Goal: Information Seeking & Learning: Understand process/instructions

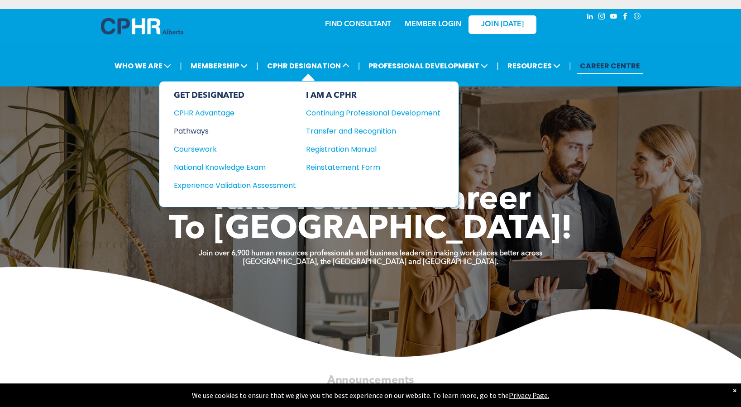
click at [210, 129] on div "Pathways" at bounding box center [229, 130] width 110 height 11
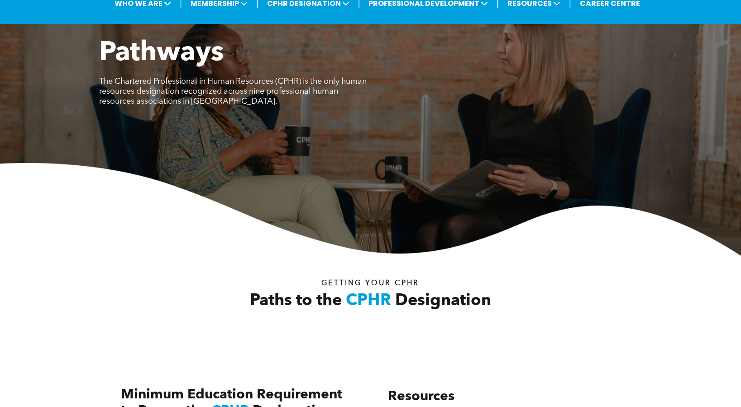
scroll to position [294, 0]
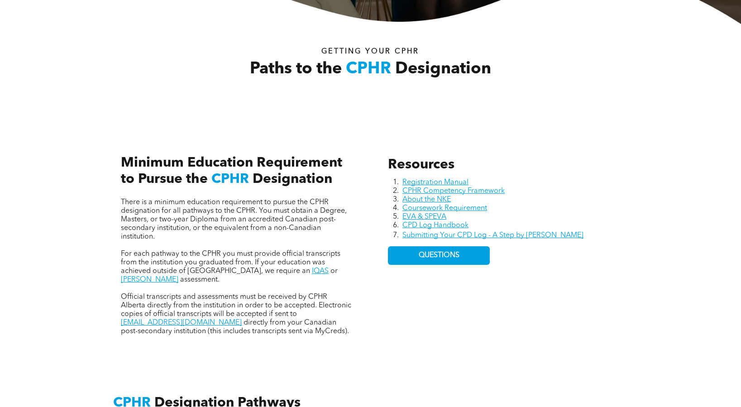
click at [181, 217] on span "There is a minimum education requirement to pursue the CPHR designation for all…" at bounding box center [234, 220] width 226 height 42
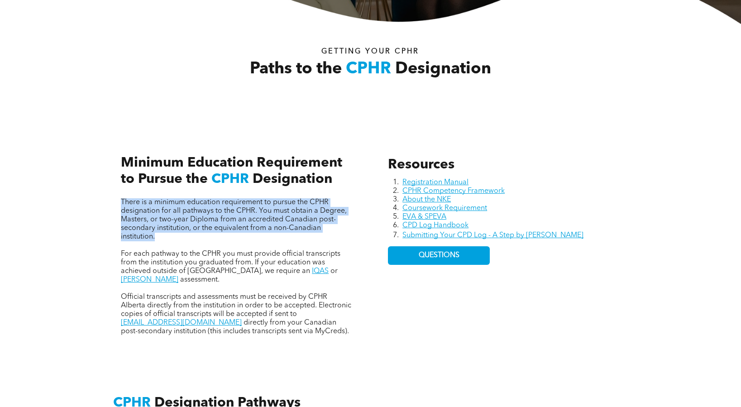
click at [181, 217] on span "There is a minimum education requirement to pursue the CPHR designation for all…" at bounding box center [234, 220] width 226 height 42
click at [182, 231] on span "There is a minimum education requirement to pursue the CPHR designation for all…" at bounding box center [234, 220] width 226 height 42
drag, startPoint x: 182, startPoint y: 231, endPoint x: 140, endPoint y: 199, distance: 52.7
click at [140, 200] on span "There is a minimum education requirement to pursue the CPHR designation for all…" at bounding box center [234, 220] width 226 height 42
click at [140, 199] on span "There is a minimum education requirement to pursue the CPHR designation for all…" at bounding box center [234, 220] width 226 height 42
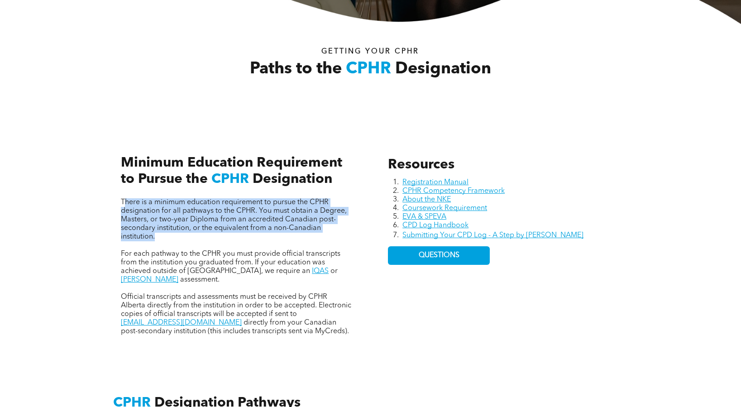
drag, startPoint x: 125, startPoint y: 198, endPoint x: 168, endPoint y: 243, distance: 63.1
click at [168, 244] on div "There is a minimum education requirement to pursue the CPHR designation for all…" at bounding box center [237, 267] width 232 height 138
click at [168, 244] on p at bounding box center [237, 245] width 232 height 9
drag, startPoint x: 164, startPoint y: 239, endPoint x: 120, endPoint y: 199, distance: 59.6
click at [120, 199] on div "There is a minimum education requirement to pursue the CPHR designation for all…" at bounding box center [237, 236] width 247 height 214
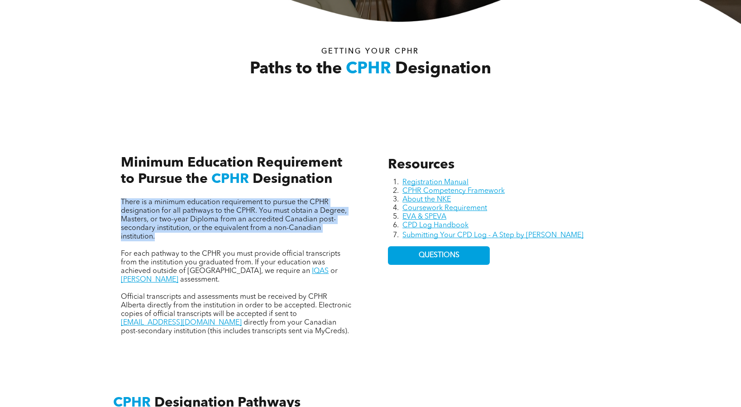
click at [120, 199] on div "There is a minimum education requirement to pursue the CPHR designation for all…" at bounding box center [237, 236] width 247 height 214
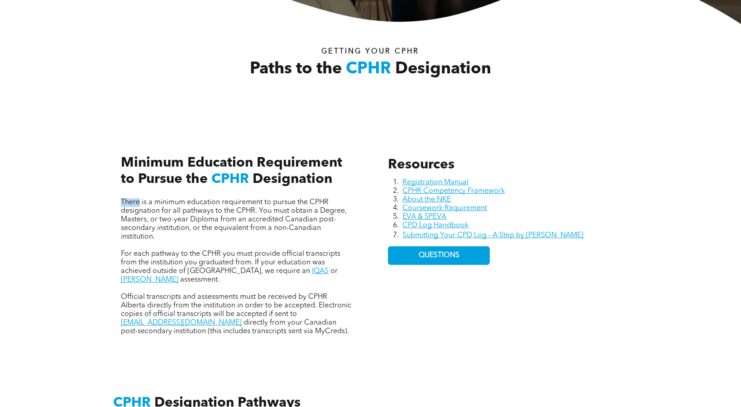
click at [120, 199] on div "There is a minimum education requirement to pursue the CPHR designation for all…" at bounding box center [237, 236] width 247 height 214
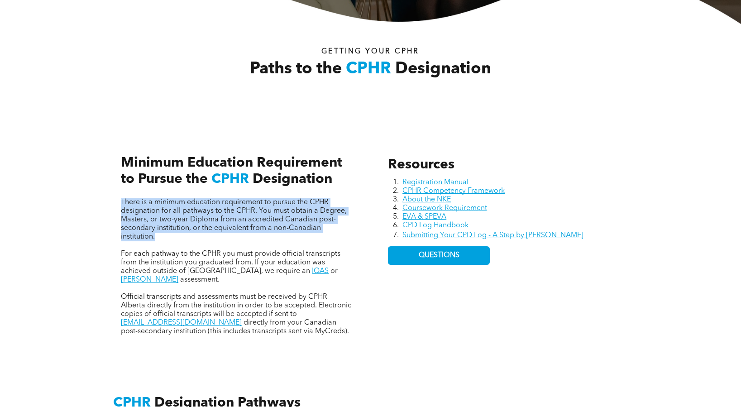
click at [120, 199] on div "There is a minimum education requirement to pursue the CPHR designation for all…" at bounding box center [237, 236] width 247 height 214
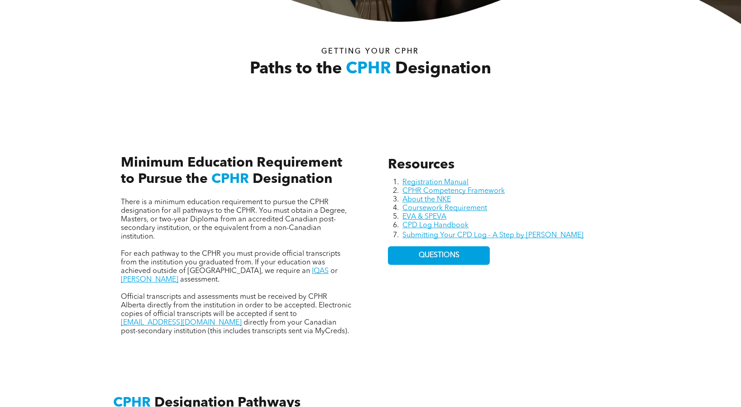
click at [142, 263] on span "For each pathway to the CPHR you must provide official transcripts from the ins…" at bounding box center [231, 262] width 220 height 24
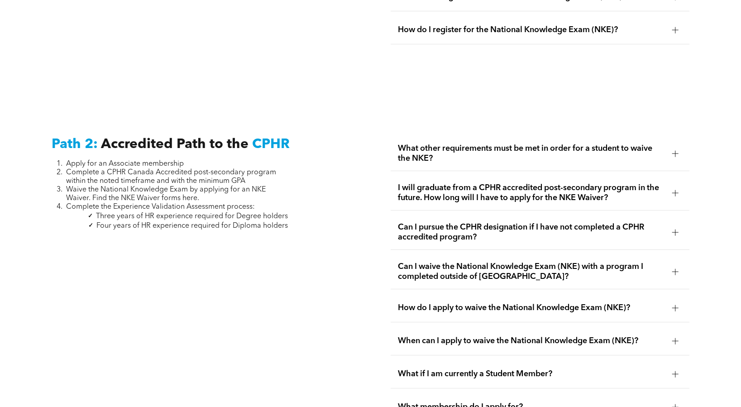
scroll to position [1372, 0]
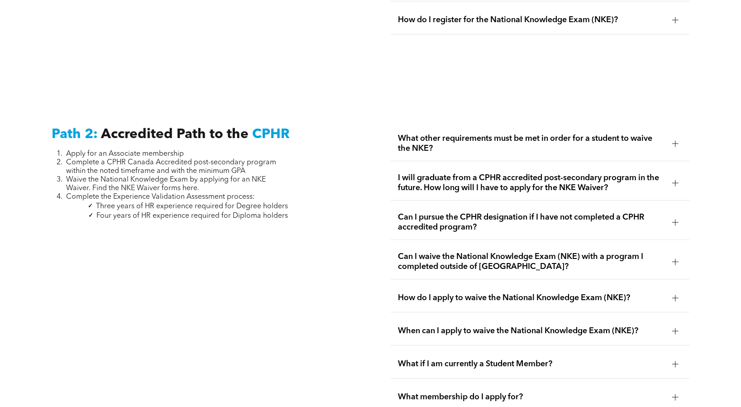
click at [430, 166] on div "I will graduate from a CPHR accredited post-secondary program in the future. Ho…" at bounding box center [540, 183] width 298 height 35
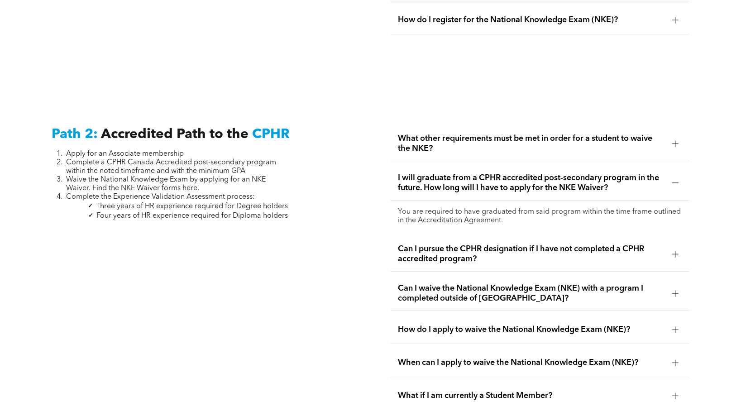
click at [440, 180] on span "I will graduate from a CPHR accredited post-secondary program in the future. Ho…" at bounding box center [531, 183] width 267 height 20
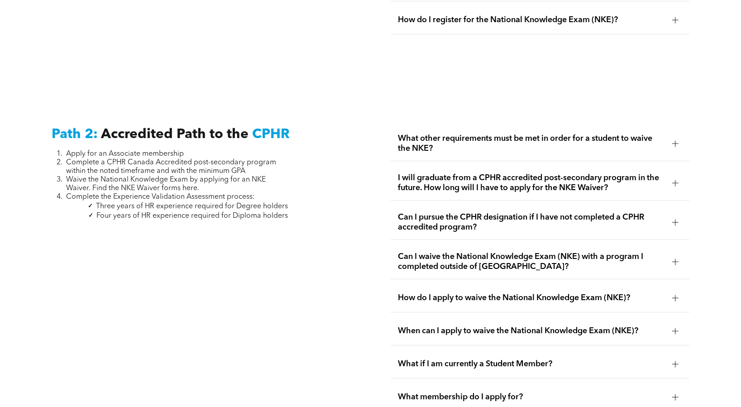
click at [439, 212] on span "Can I pursue the CPHR designation if I have not completed a CPHR accredited pro…" at bounding box center [531, 222] width 267 height 20
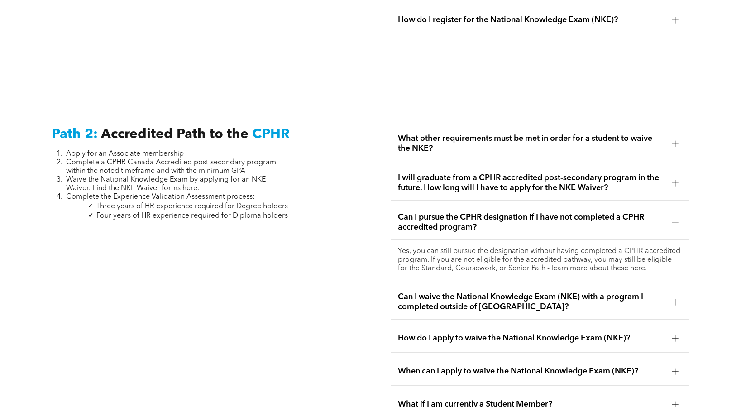
click at [439, 212] on span "Can I pursue the CPHR designation if I have not completed a CPHR accredited pro…" at bounding box center [531, 222] width 267 height 20
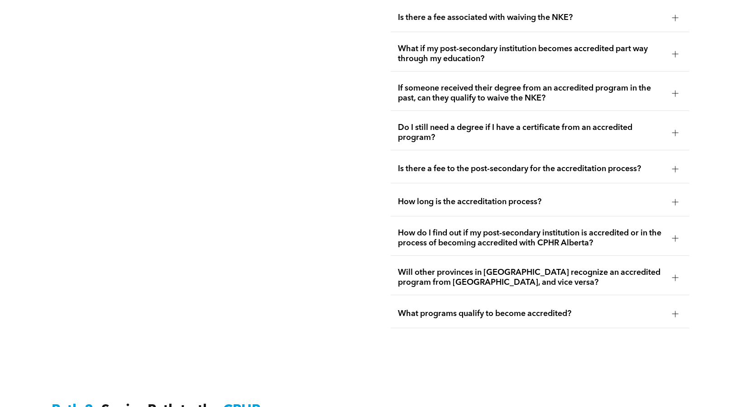
scroll to position [1904, 0]
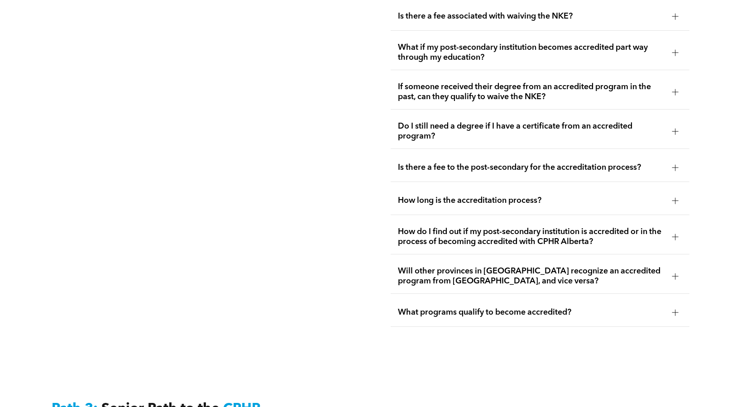
click at [540, 128] on div "Do I still need a degree if I have a certificate from an accredited program?" at bounding box center [540, 131] width 298 height 35
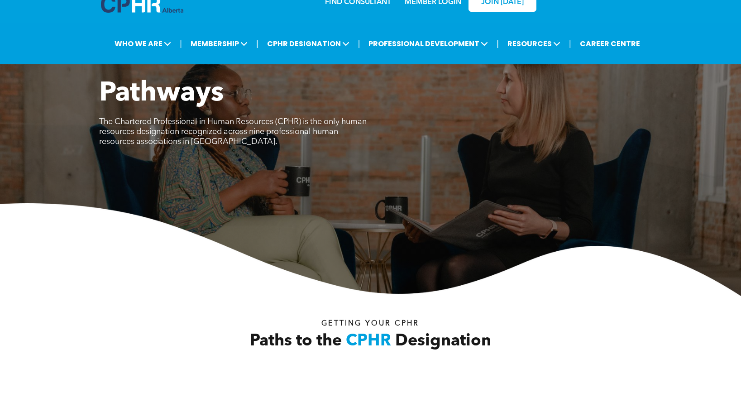
scroll to position [0, 0]
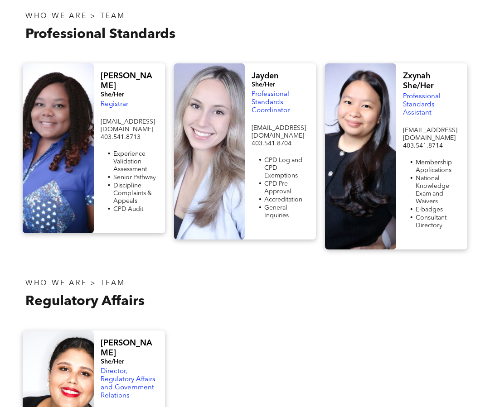
scroll to position [275, 0]
